Goal: Task Accomplishment & Management: Use online tool/utility

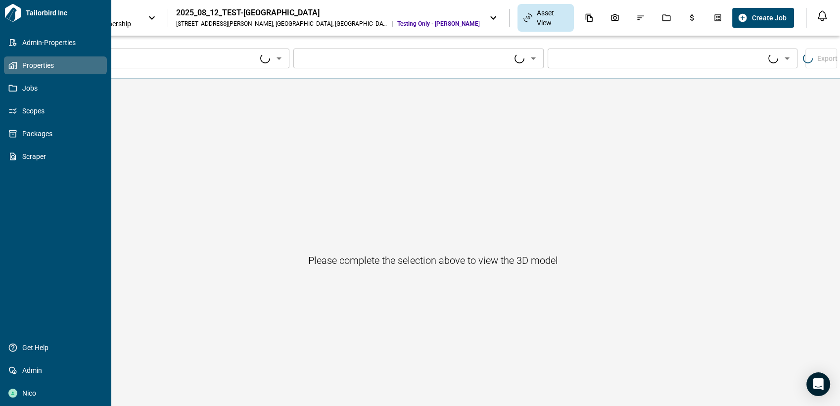
type input "****"
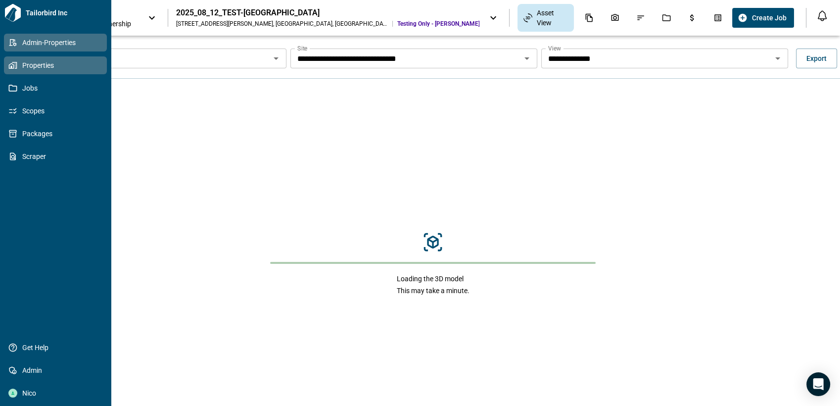
click at [52, 39] on span "Admin-Properties" at bounding box center [57, 43] width 80 height 10
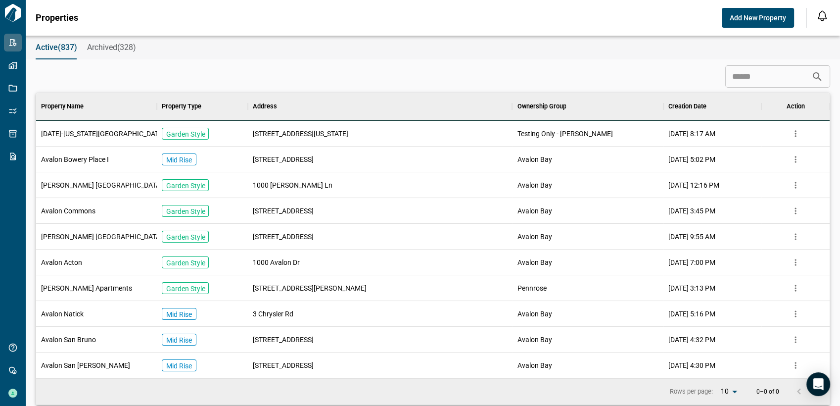
scroll to position [276, 789]
click at [796, 215] on icon "more" at bounding box center [795, 211] width 10 height 10
click at [82, 161] on span "Avalon Bowery Place I" at bounding box center [75, 159] width 68 height 10
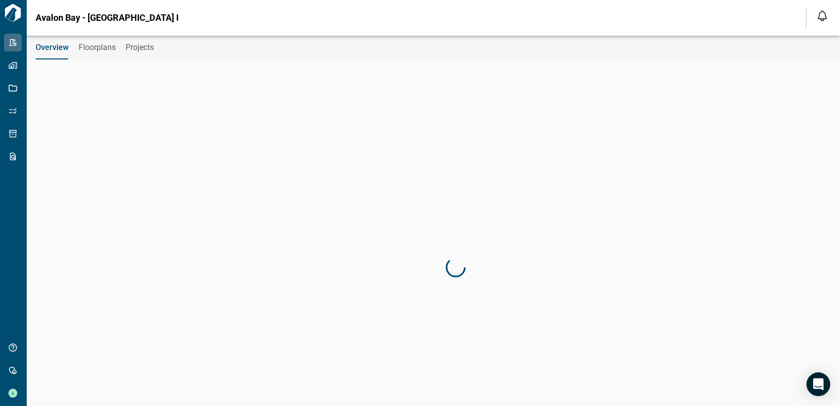
type input "**********"
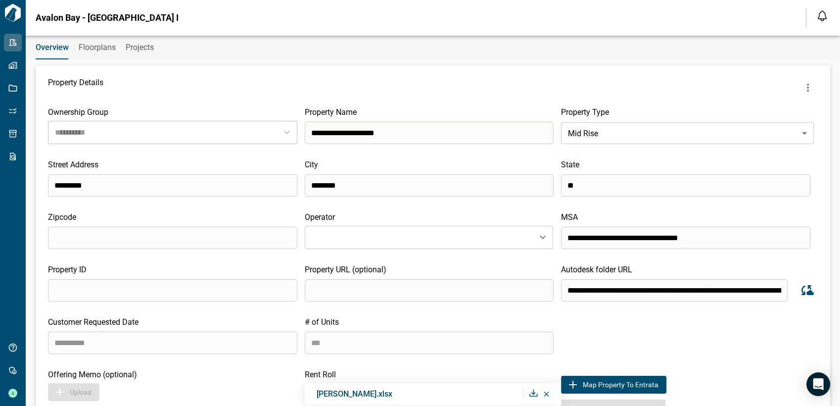
click at [90, 46] on span "Floorplans" at bounding box center [97, 48] width 37 height 10
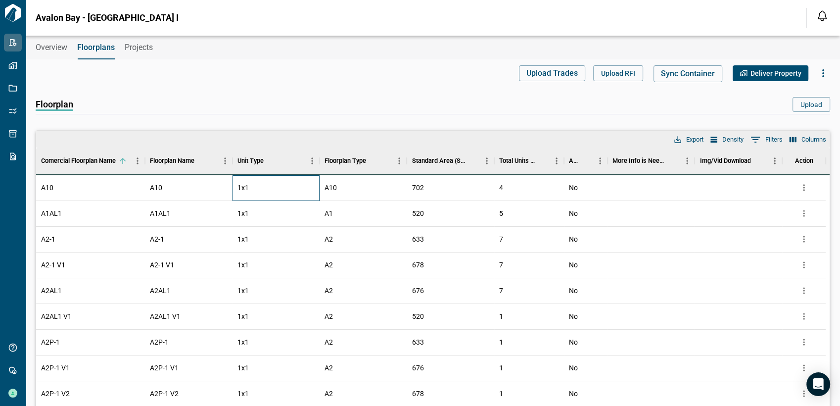
click at [246, 191] on span "1x1" at bounding box center [242, 187] width 11 height 10
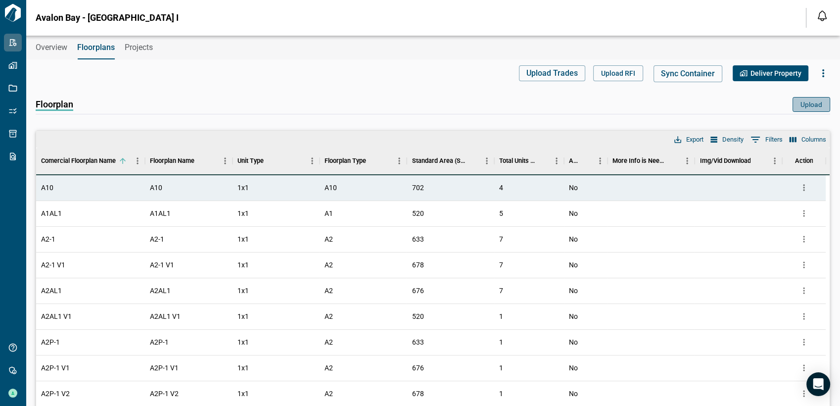
click at [812, 100] on button "Upload" at bounding box center [811, 104] width 38 height 15
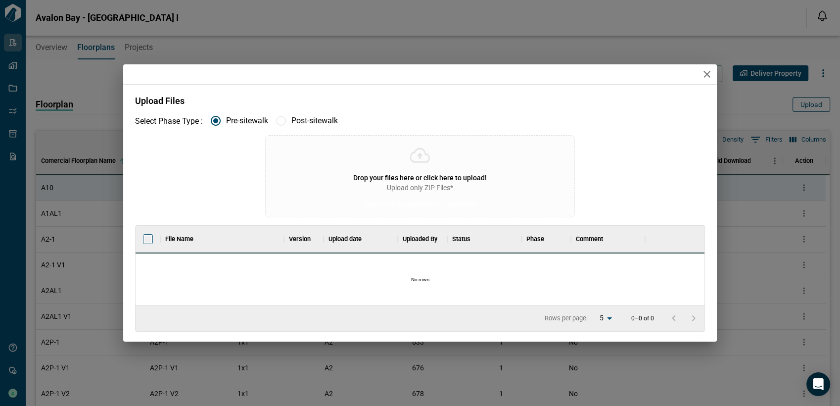
scroll to position [71, 565]
click at [707, 70] on icon "button" at bounding box center [707, 74] width 12 height 12
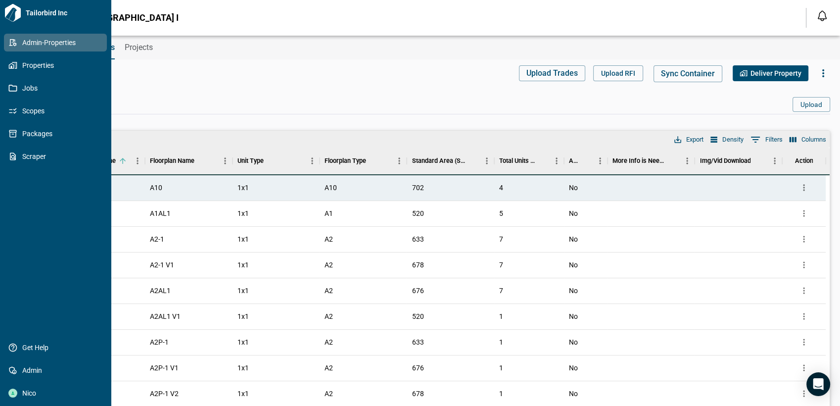
click at [29, 45] on span "Admin-Properties" at bounding box center [57, 43] width 80 height 10
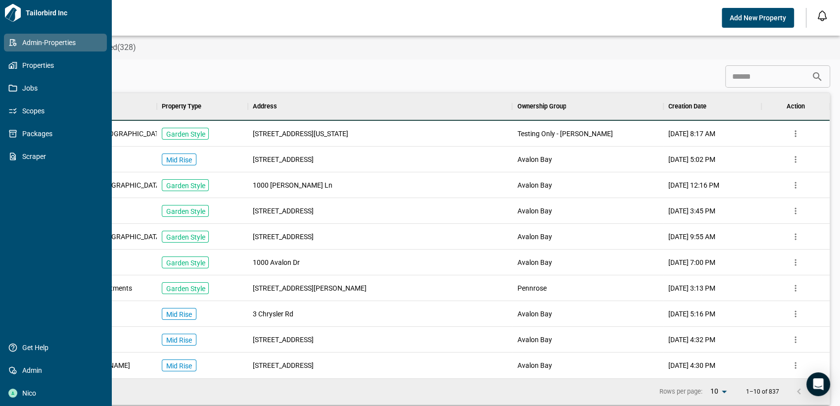
scroll to position [276, 789]
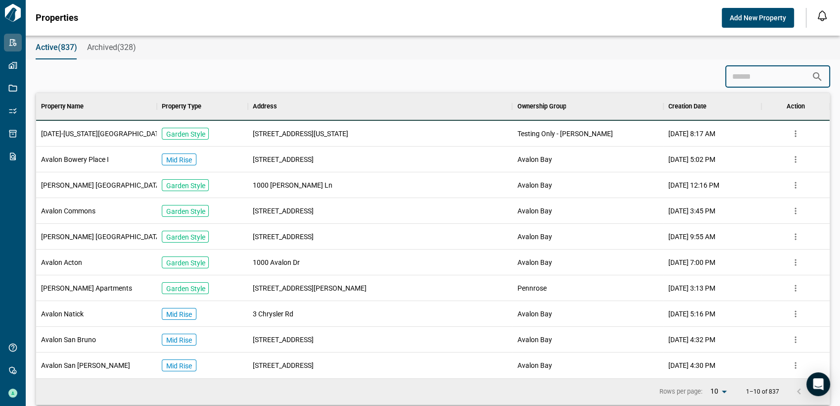
click at [743, 83] on input at bounding box center [768, 77] width 86 height 20
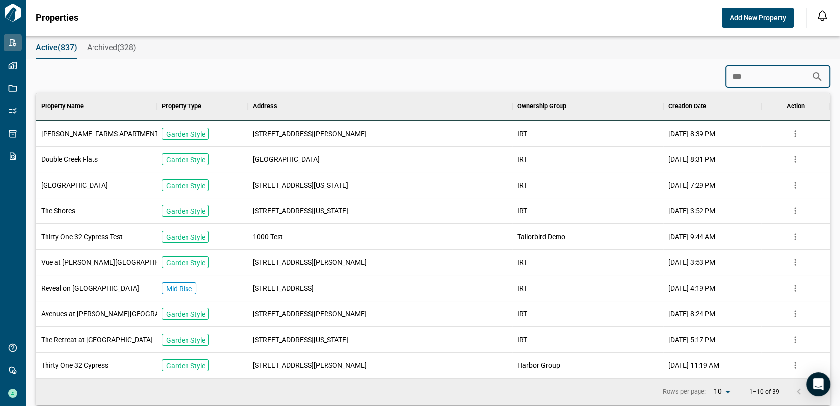
type input "***"
click at [103, 164] on div "Double Creek Flats" at bounding box center [96, 159] width 121 height 26
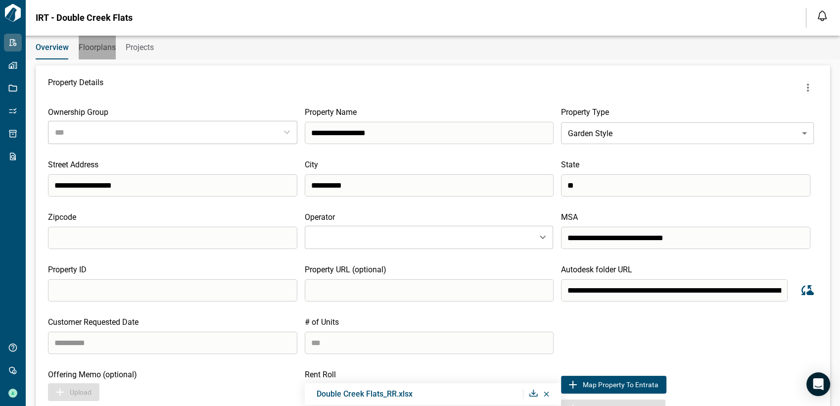
click at [105, 50] on span "Floorplans" at bounding box center [97, 48] width 37 height 10
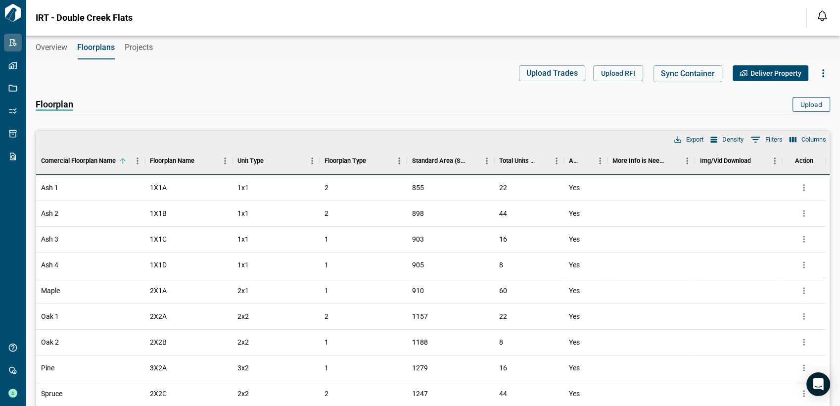
click at [817, 101] on button "Upload" at bounding box center [811, 104] width 38 height 15
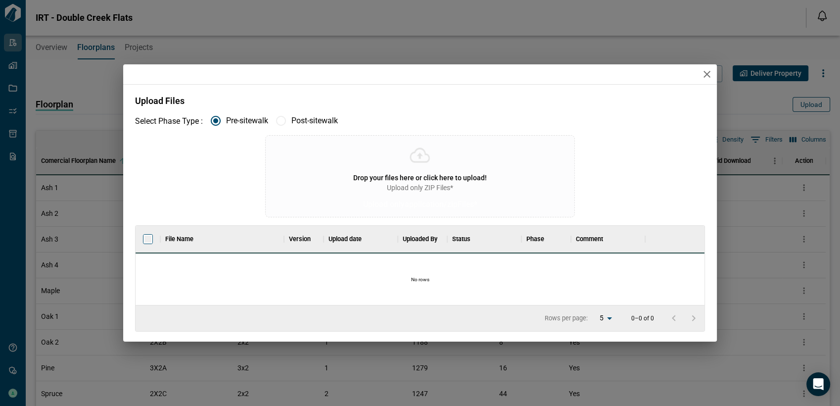
scroll to position [71, 565]
click at [708, 71] on icon "button" at bounding box center [707, 74] width 12 height 12
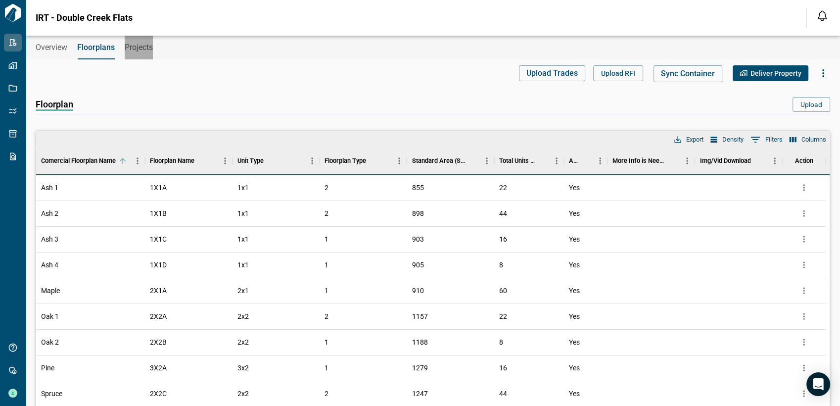
click at [146, 40] on button "Projects" at bounding box center [139, 48] width 28 height 24
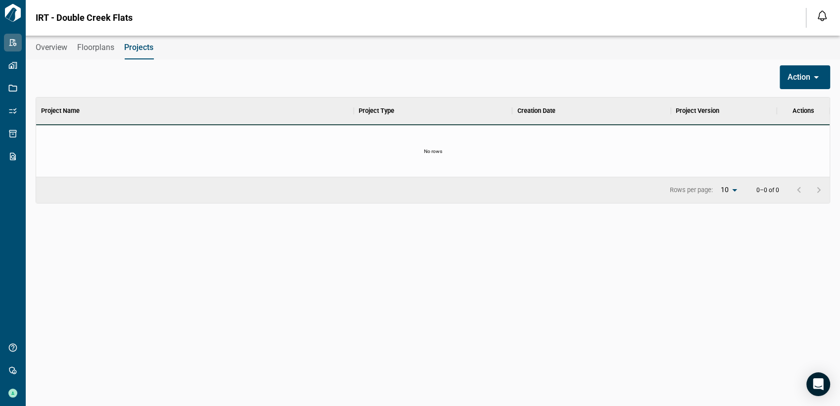
scroll to position [71, 789]
click at [46, 38] on button "Overview" at bounding box center [52, 48] width 32 height 24
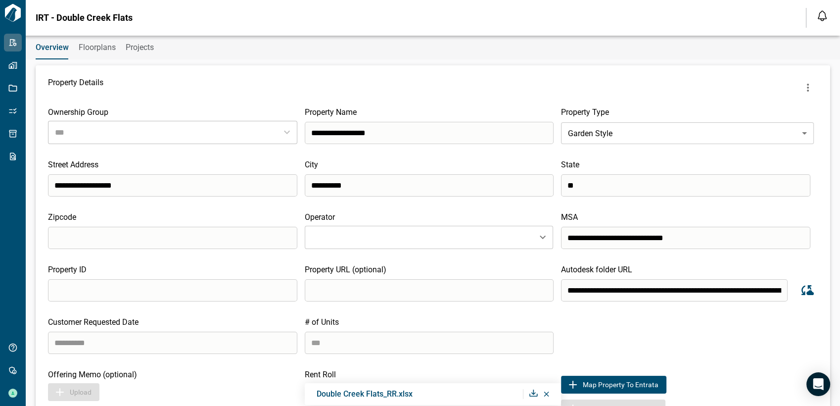
click at [103, 45] on span "Floorplans" at bounding box center [97, 48] width 37 height 10
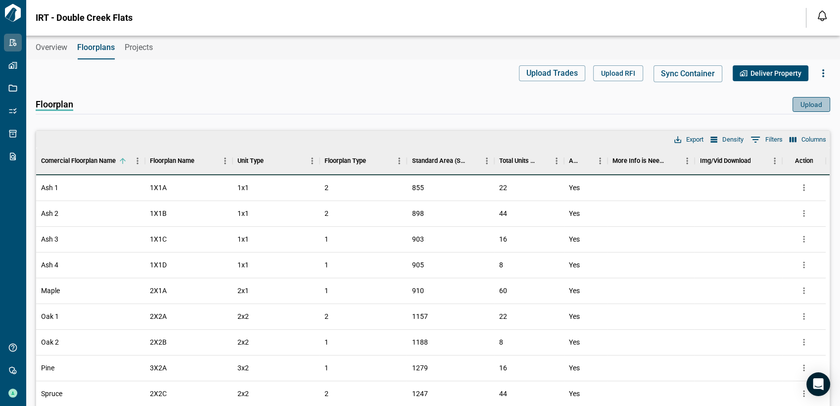
click at [813, 107] on button "Upload" at bounding box center [811, 104] width 38 height 15
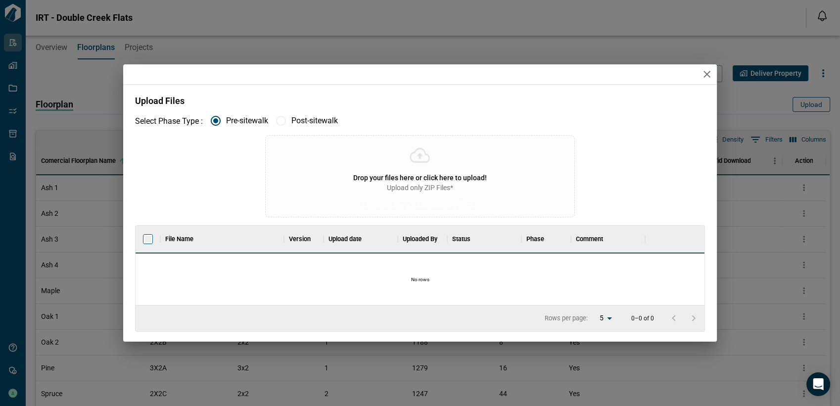
scroll to position [71, 565]
click at [706, 75] on icon "button" at bounding box center [706, 74] width 7 height 7
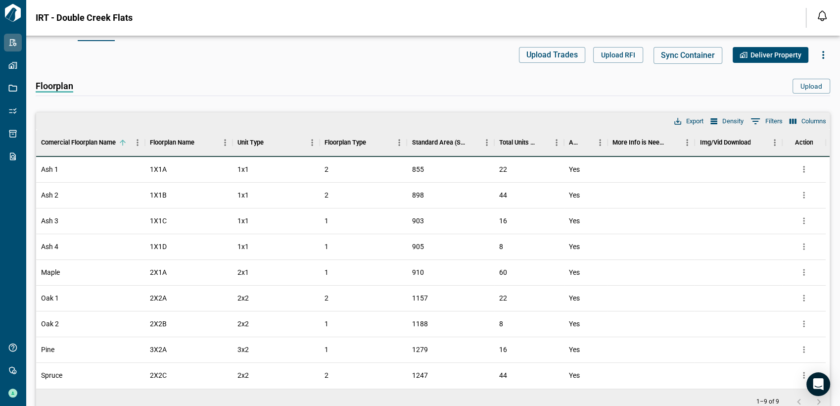
scroll to position [0, 0]
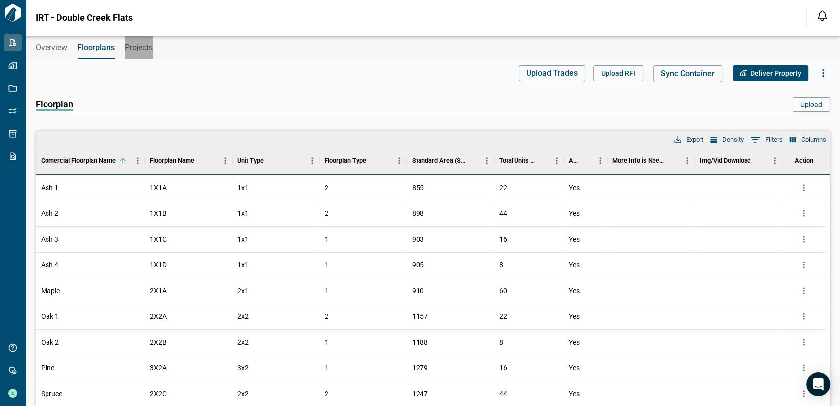
click at [146, 49] on span "Projects" at bounding box center [139, 48] width 28 height 10
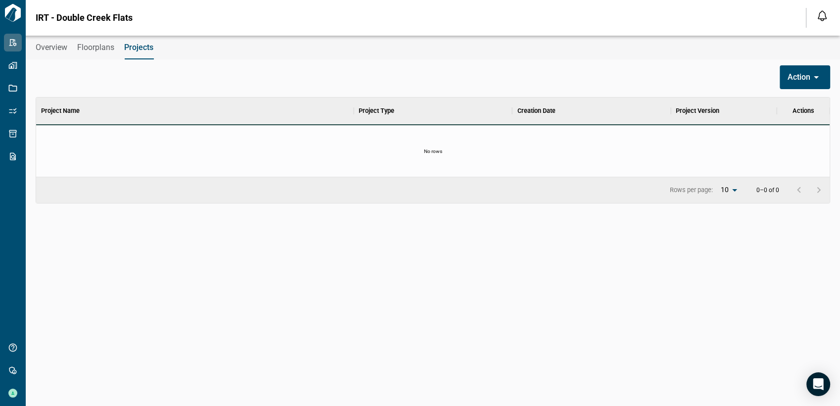
scroll to position [71, 789]
click at [45, 51] on span "Overview" at bounding box center [52, 48] width 32 height 10
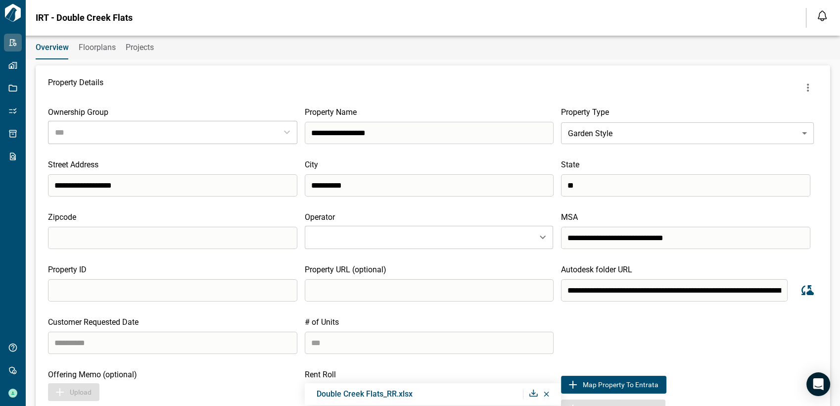
click at [110, 45] on span "Floorplans" at bounding box center [97, 48] width 37 height 10
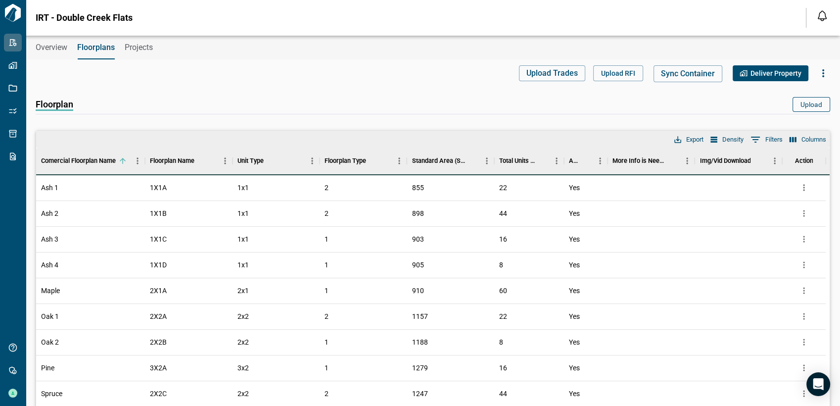
click at [801, 105] on button "Upload" at bounding box center [811, 104] width 38 height 15
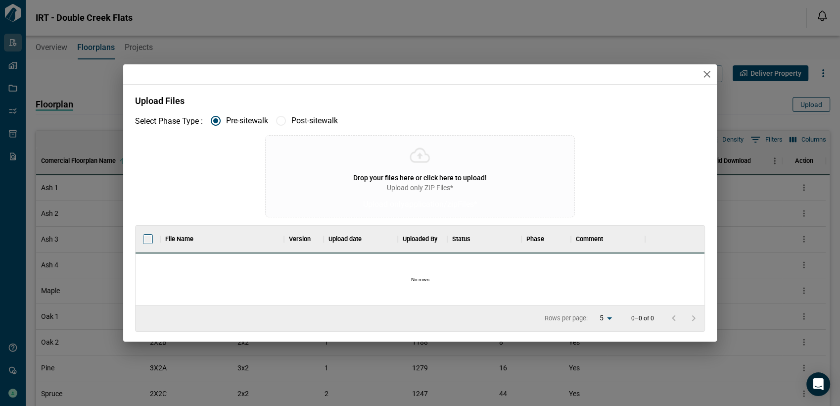
scroll to position [71, 565]
